Goal: Information Seeking & Learning: Learn about a topic

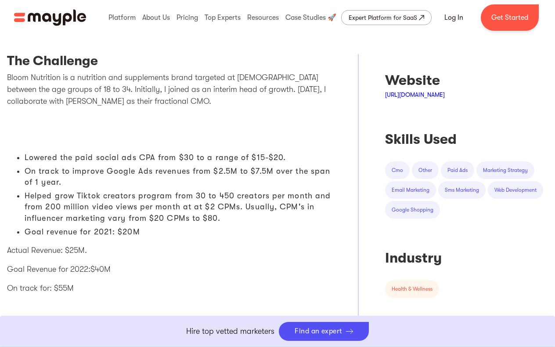
scroll to position [333, 0]
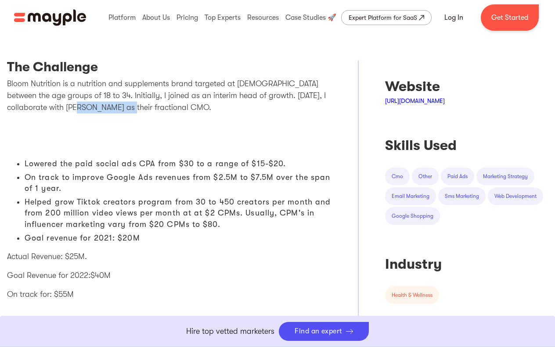
drag, startPoint x: 58, startPoint y: 107, endPoint x: 113, endPoint y: 108, distance: 54.9
click at [113, 108] on p "Bloom Nutrition is a nutrition and supplements brand targeted at [DEMOGRAPHIC_D…" at bounding box center [169, 96] width 325 height 36
copy p "fractional CMO"
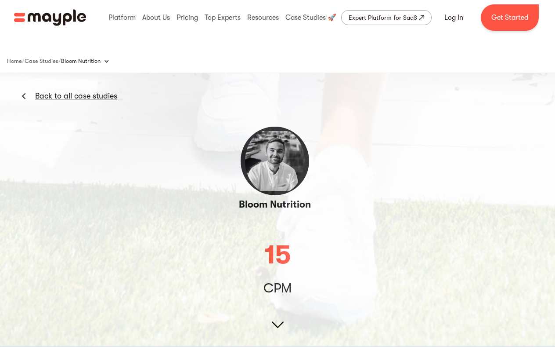
scroll to position [0, 0]
click at [90, 94] on link "Back to all case studies" at bounding box center [76, 96] width 82 height 11
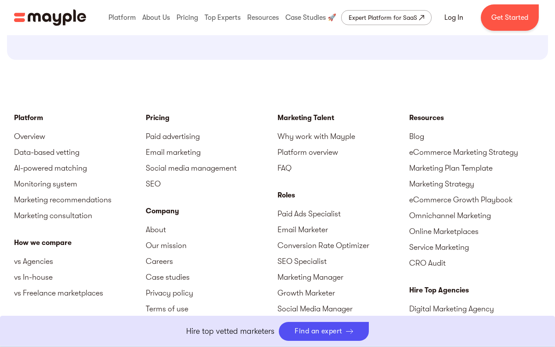
scroll to position [1011, 0]
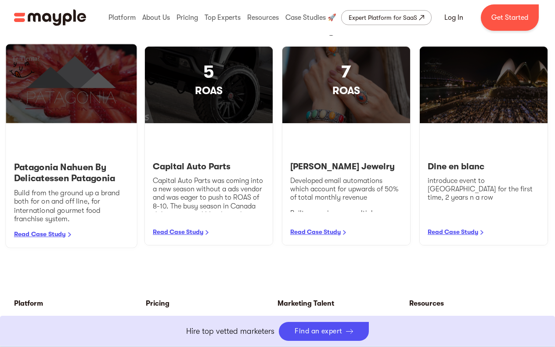
scroll to position [1007, 0]
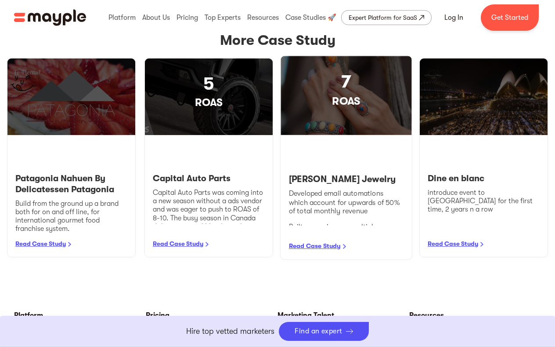
click at [319, 180] on h4 "[PERSON_NAME] Jewelry" at bounding box center [346, 179] width 115 height 11
click at [318, 246] on link "Read Case Study" at bounding box center [315, 245] width 52 height 7
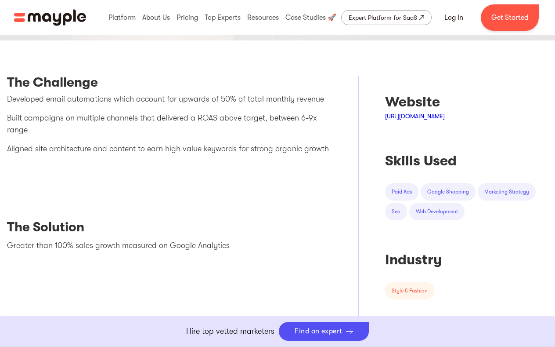
scroll to position [343, 0]
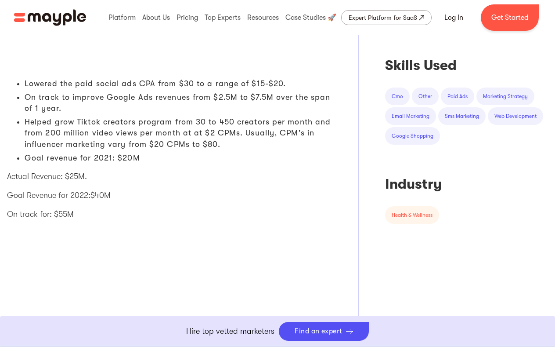
scroll to position [351, 0]
